Goal: Information Seeking & Learning: Check status

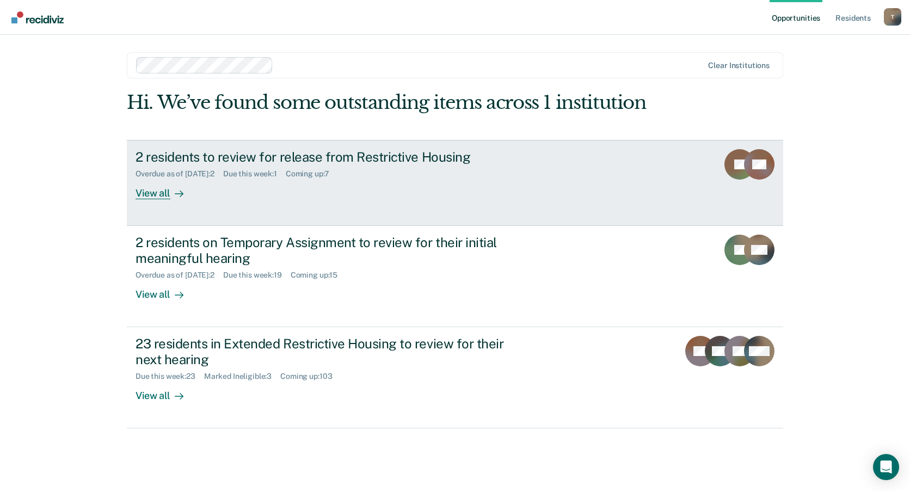
click at [158, 192] on div "View all" at bounding box center [165, 188] width 61 height 21
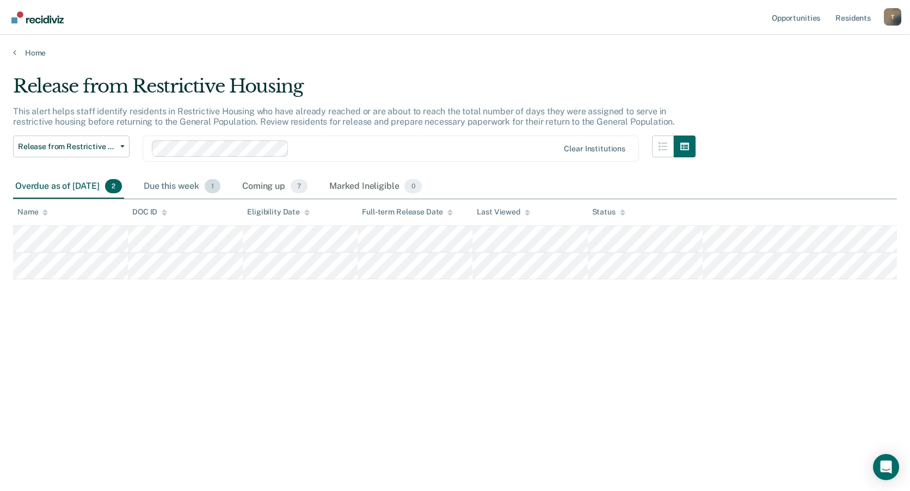
click at [196, 185] on div "Due this week 1" at bounding box center [181, 187] width 81 height 24
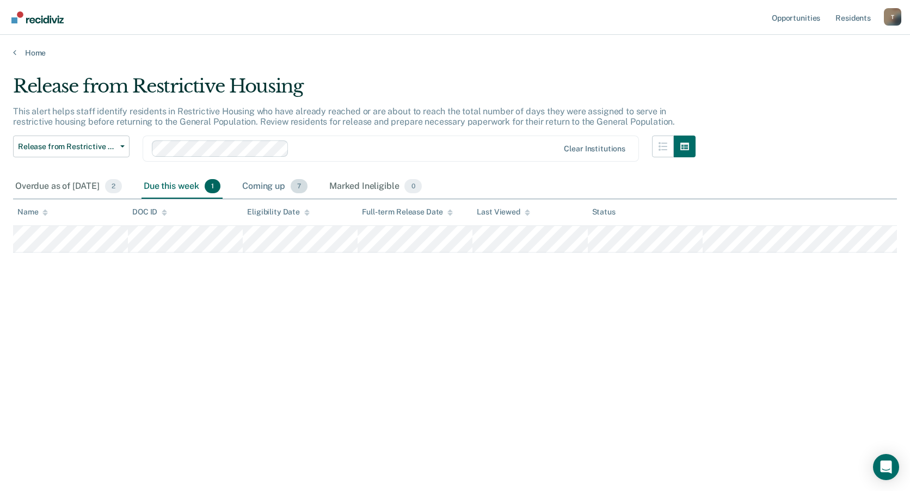
click at [277, 185] on div "Coming up 7" at bounding box center [275, 187] width 70 height 24
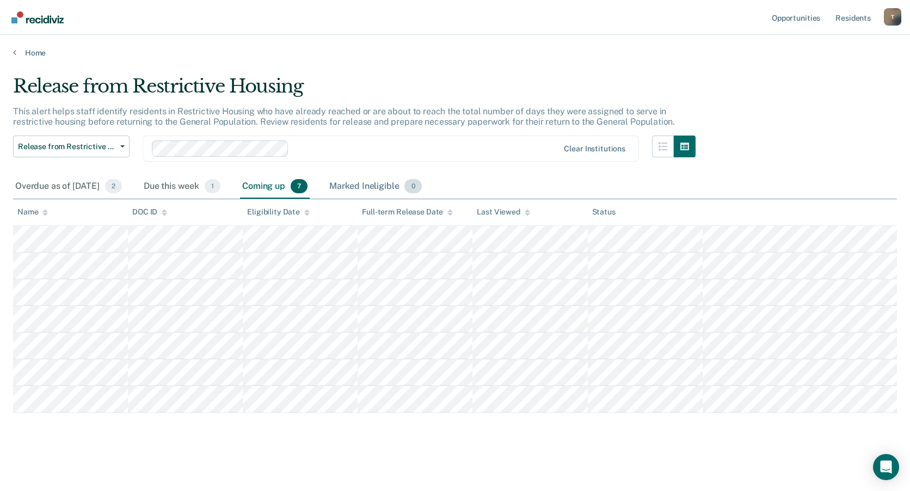
click at [374, 186] on div "Marked Ineligible 0" at bounding box center [375, 187] width 97 height 24
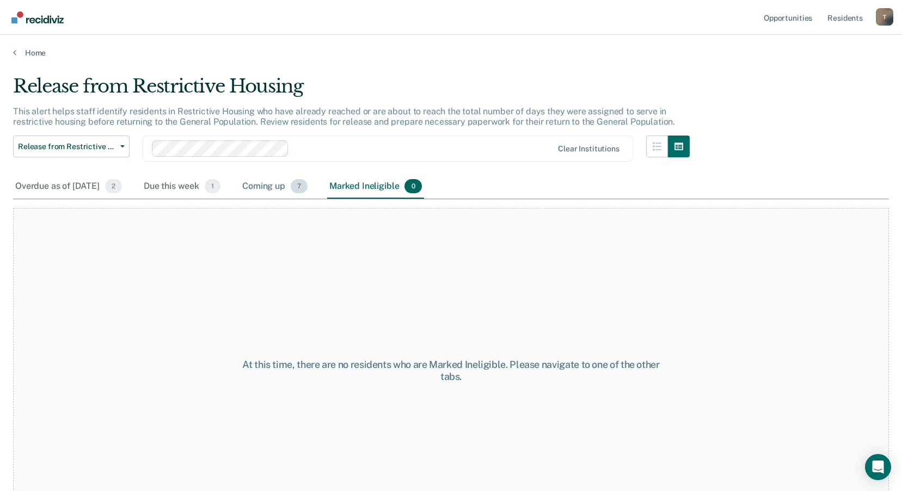
click at [295, 188] on div "Coming up 7" at bounding box center [275, 187] width 70 height 24
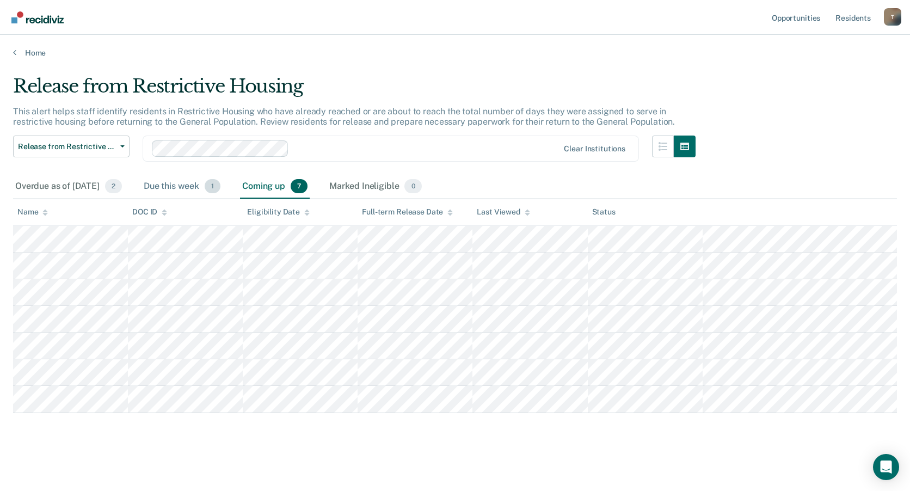
click at [196, 188] on div "Due this week 1" at bounding box center [181, 187] width 81 height 24
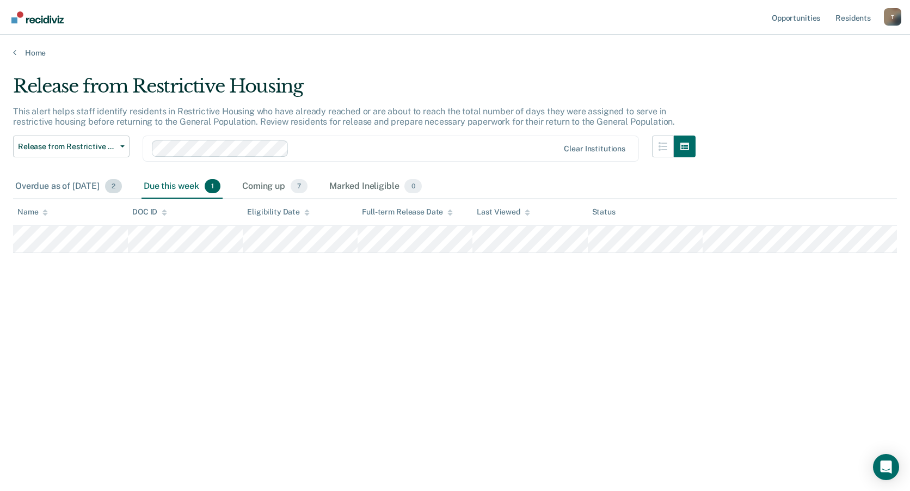
click at [67, 187] on div "Overdue as of Sep 22, 2025 2" at bounding box center [68, 187] width 111 height 24
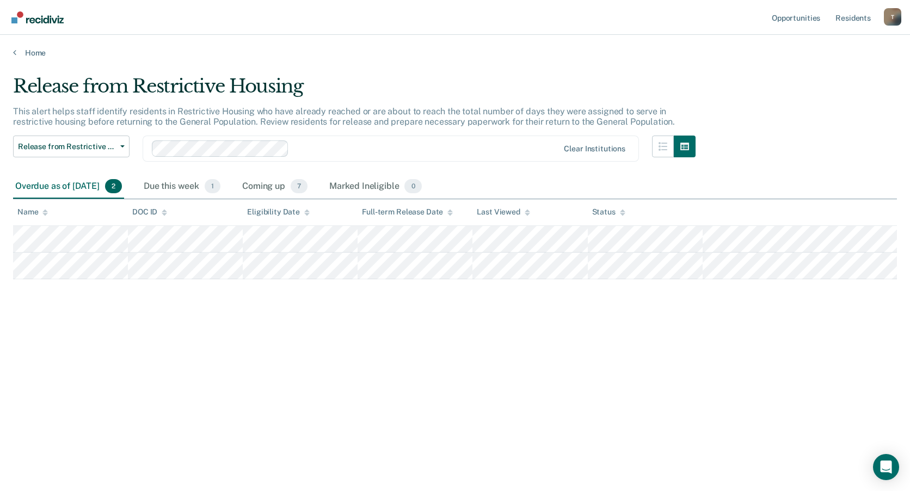
click at [233, 346] on div "Release from Restrictive Housing This alert helps staff identify residents in R…" at bounding box center [455, 242] width 884 height 334
click at [204, 187] on div "Due this week 1" at bounding box center [181, 187] width 81 height 24
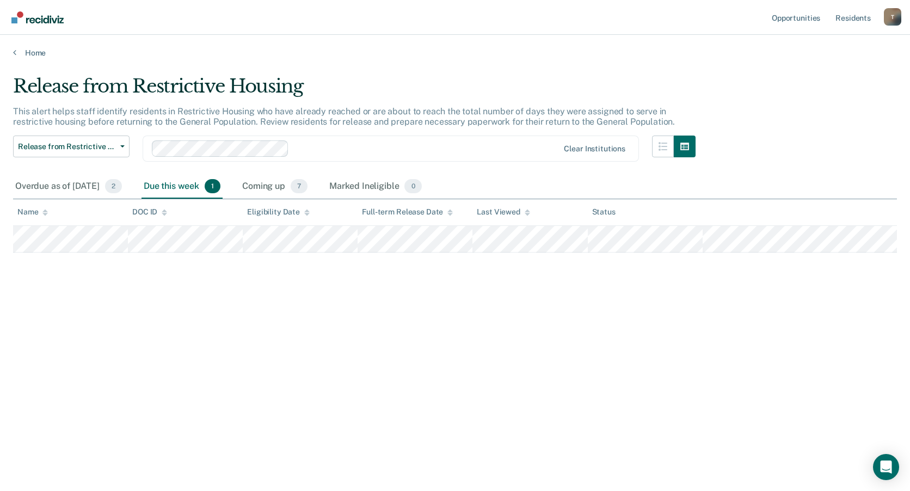
click at [152, 340] on div "Release from Restrictive Housing This alert helps staff identify residents in R…" at bounding box center [455, 242] width 884 height 334
click at [46, 189] on div "Overdue as of Sep 22, 2025 2" at bounding box center [68, 187] width 111 height 24
